Goal: Transaction & Acquisition: Subscribe to service/newsletter

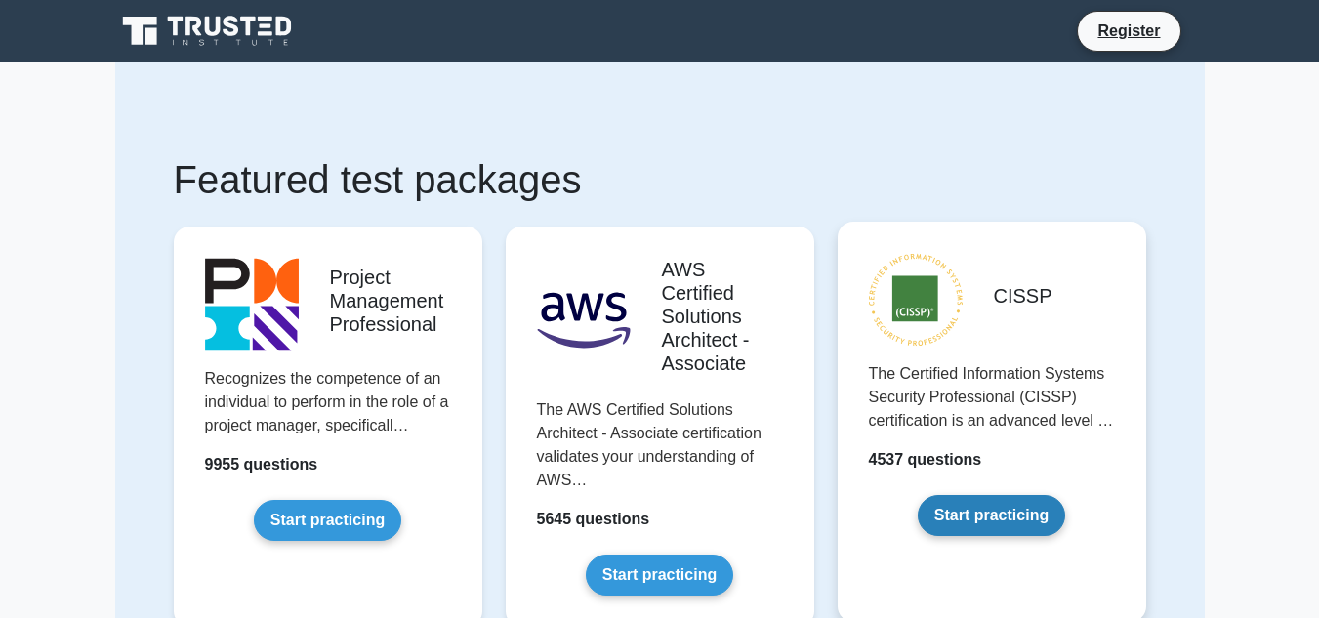
click at [935, 506] on link "Start practicing" at bounding box center [991, 515] width 147 height 41
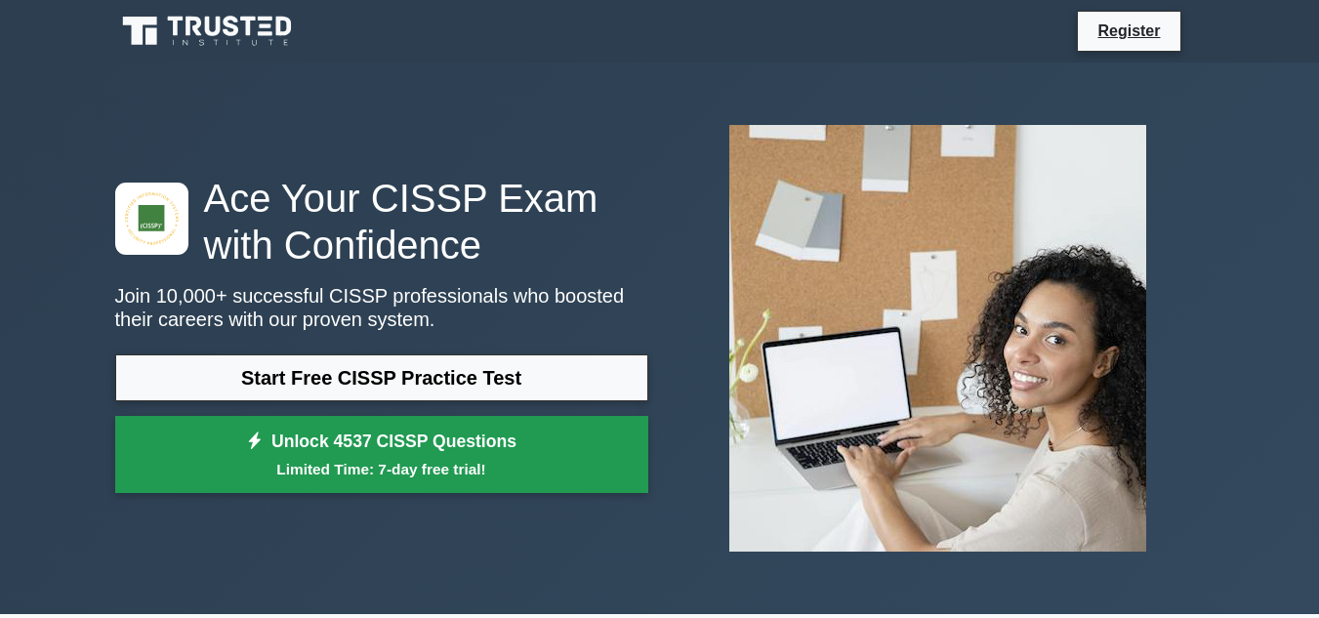
click at [492, 467] on small "Limited Time: 7-day free trial!" at bounding box center [382, 469] width 484 height 22
